Goal: Check status

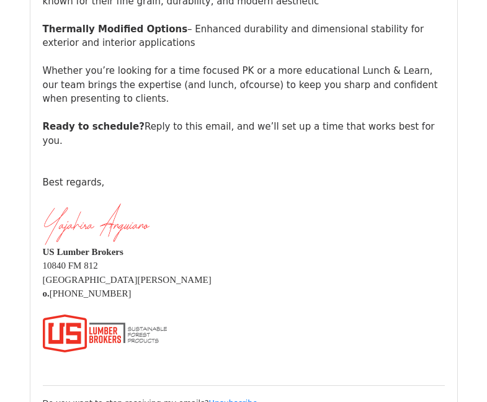
scroll to position [434, 0]
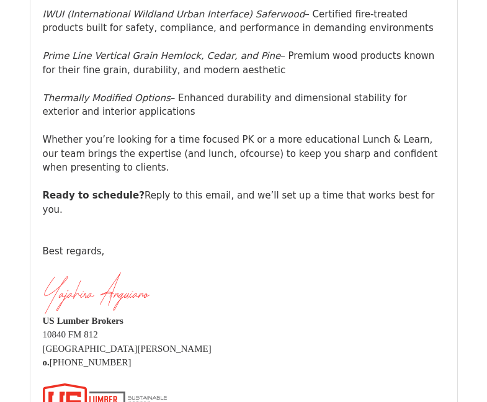
scroll to position [372, 0]
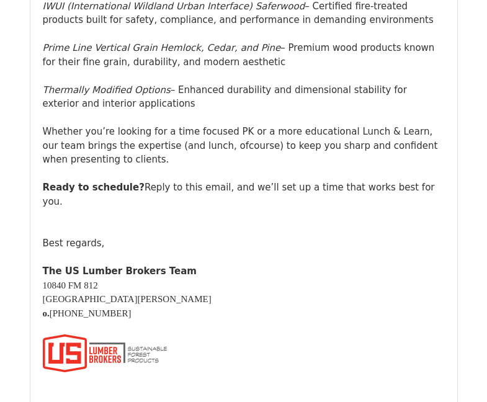
scroll to position [372, 0]
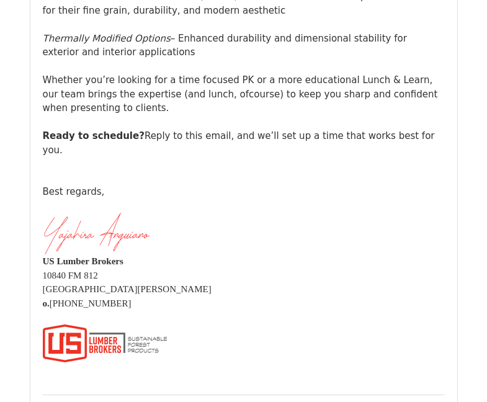
scroll to position [1923, 0]
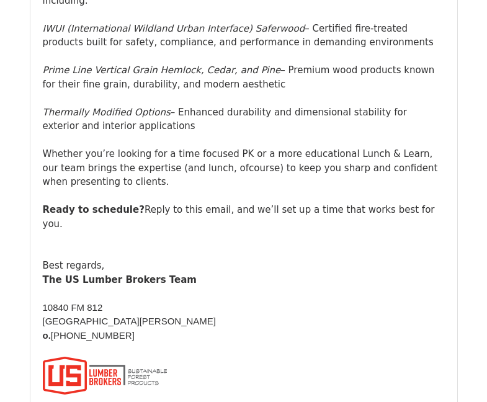
scroll to position [1055, 0]
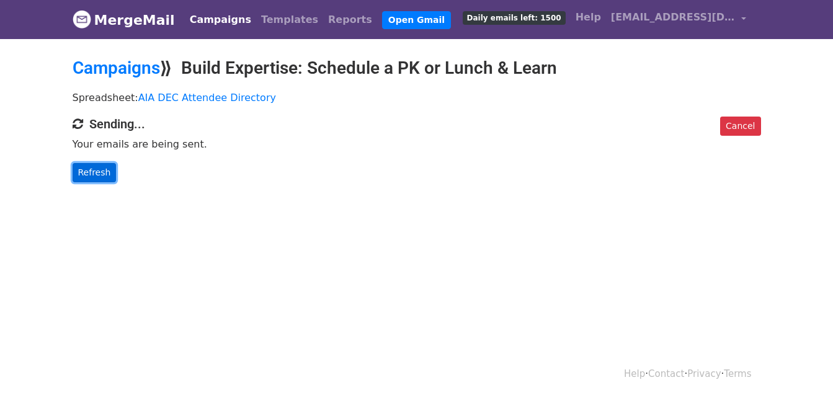
click at [79, 171] on link "Refresh" at bounding box center [95, 172] width 44 height 19
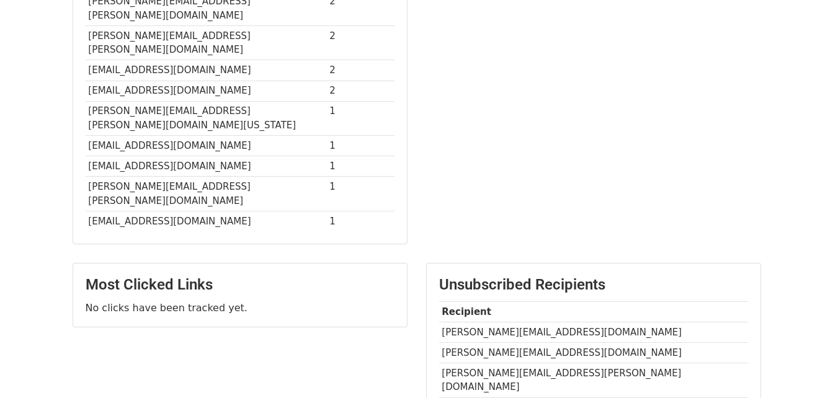
scroll to position [419, 0]
click at [520, 277] on h3 "Unsubscribed Recipients" at bounding box center [593, 286] width 309 height 18
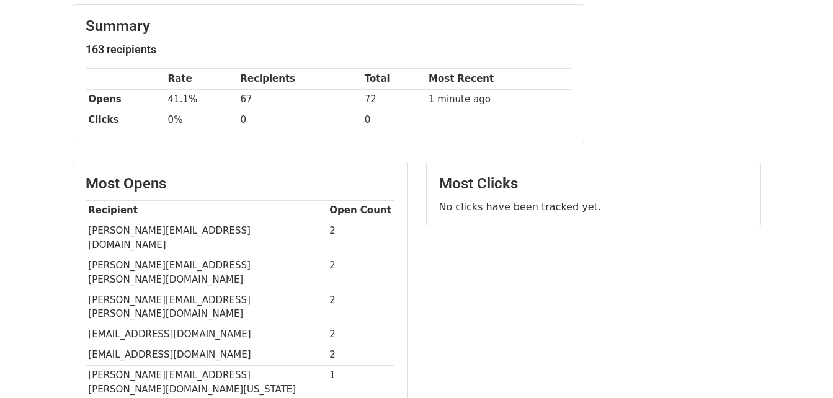
scroll to position [0, 0]
